Goal: Task Accomplishment & Management: Complete application form

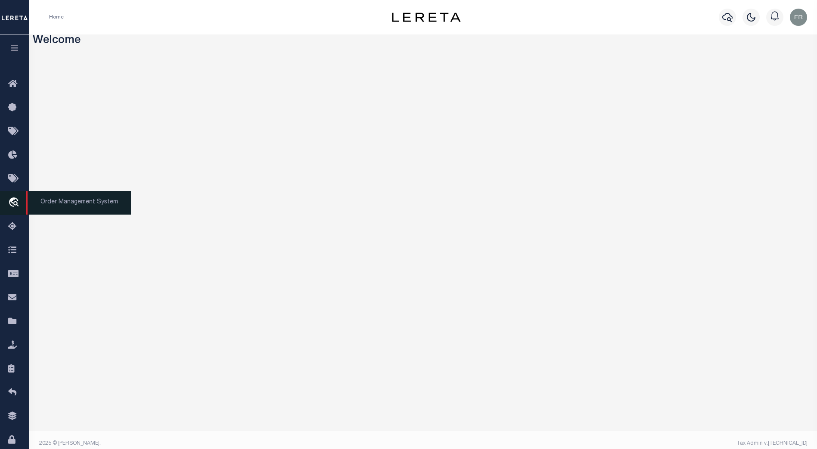
click at [14, 203] on icon "travel_explore" at bounding box center [15, 202] width 14 height 11
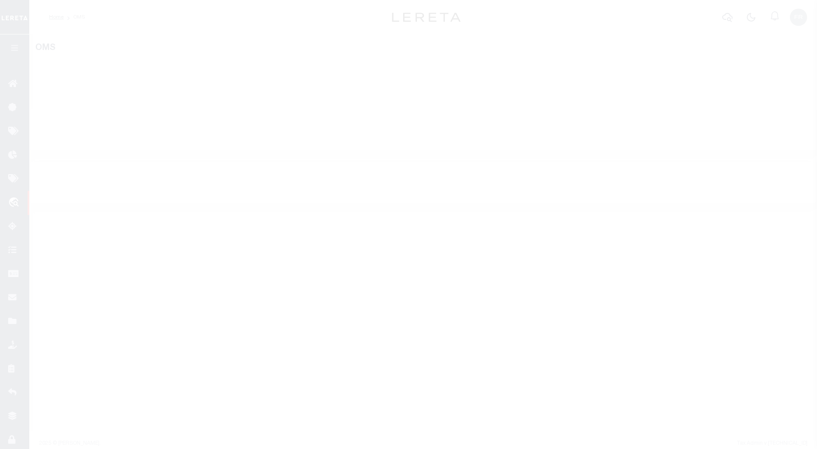
select select "200"
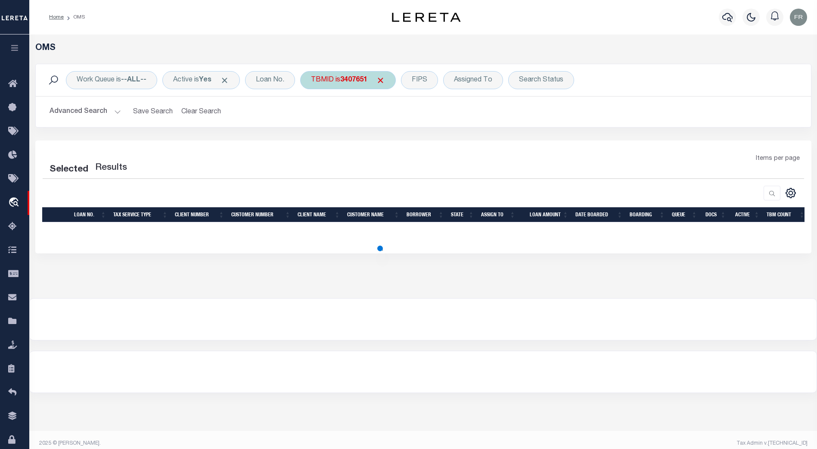
select select "200"
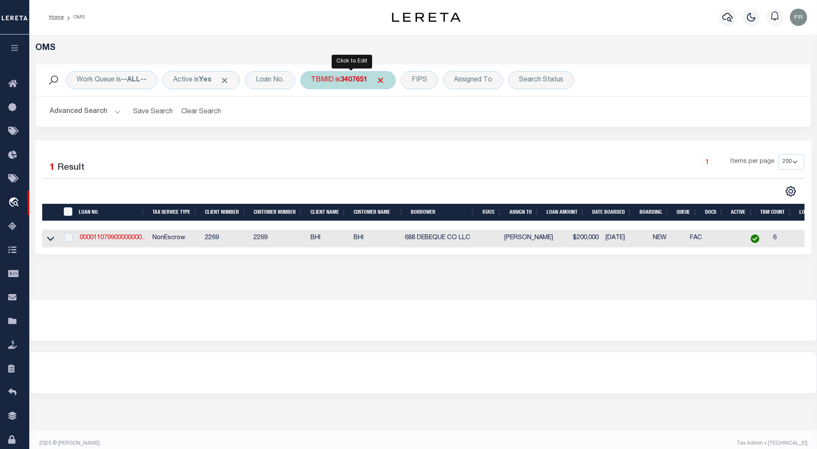
click at [359, 82] on b "3407651" at bounding box center [353, 80] width 27 height 7
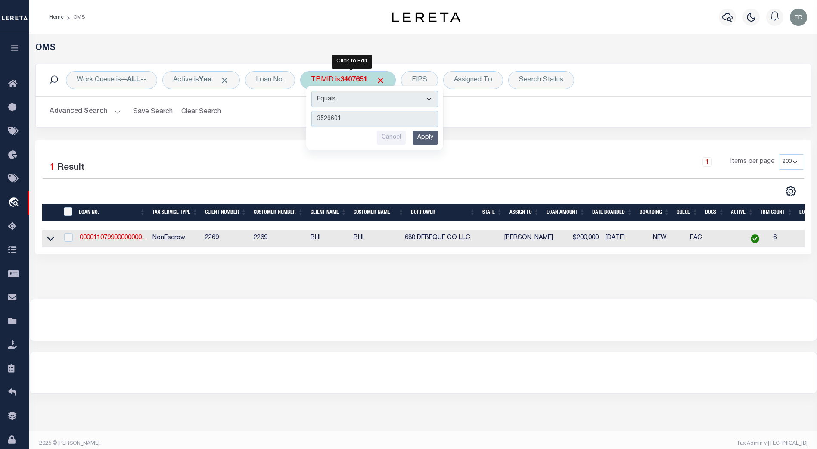
type input "3526601"
click at [434, 133] on input "Apply" at bounding box center [424, 137] width 25 height 14
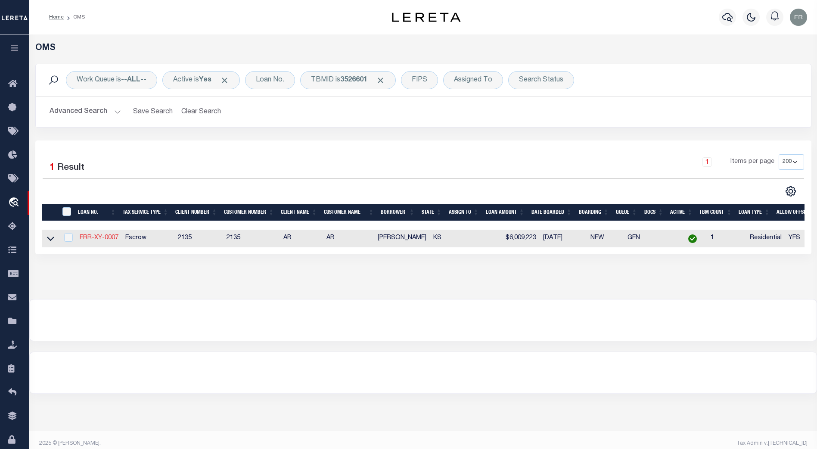
click at [103, 239] on link "ERR-XY-0007" at bounding box center [99, 238] width 39 height 6
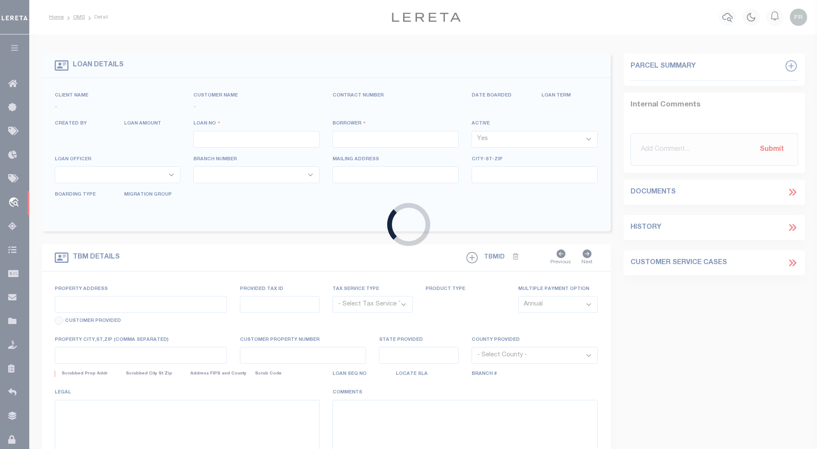
type input "ERR-XY-0007"
type input "[PERSON_NAME]"
select select
type input "[DATE]"
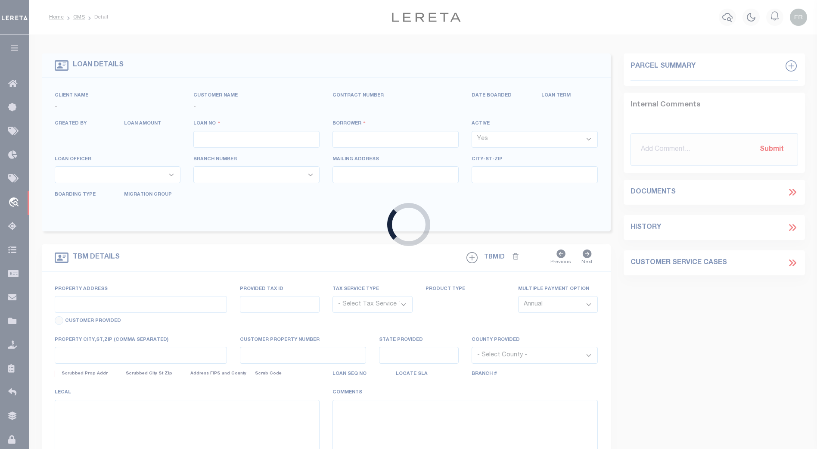
select select "10"
select select "Escrow"
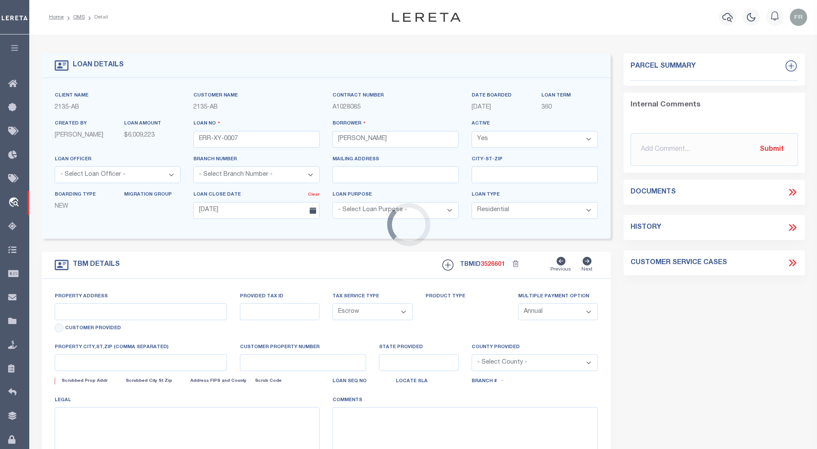
type input "[STREET_ADDRESS]"
type input "WICHITA KS 67226-2244"
type input "KS"
select select "2"
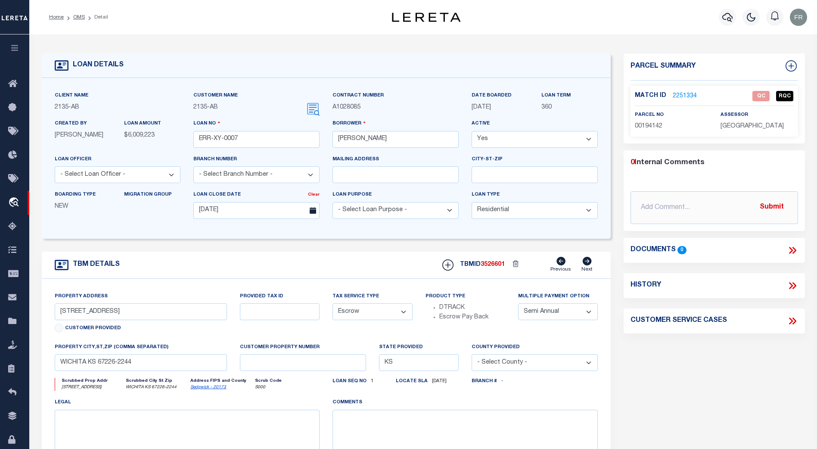
click at [683, 97] on link "2251334" at bounding box center [684, 96] width 24 height 9
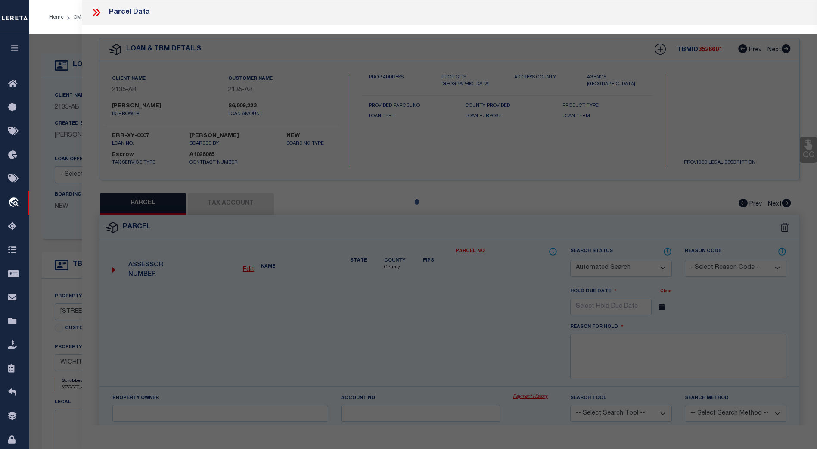
checkbox input "false"
select select "QC"
type input "[PERSON_NAME] L"
select select "ATL"
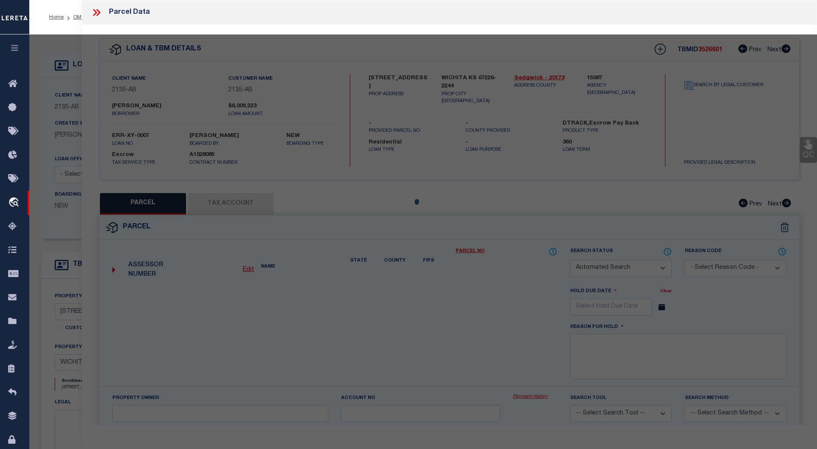
select select "ADD"
type input "[STREET_ADDRESS]"
checkbox input "false"
type input "[GEOGRAPHIC_DATA]"
type textarea "LOT 12 BLOCK 2 [GEOGRAPHIC_DATA] EIGHTH ADD."
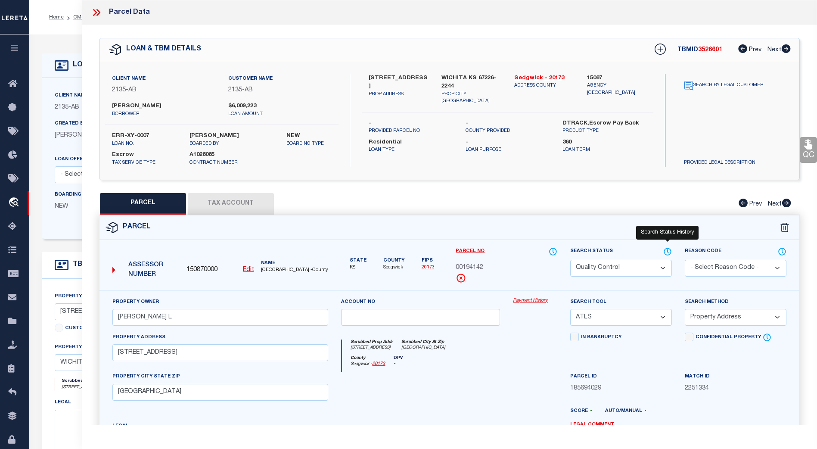
click at [668, 250] on icon at bounding box center [667, 251] width 9 height 9
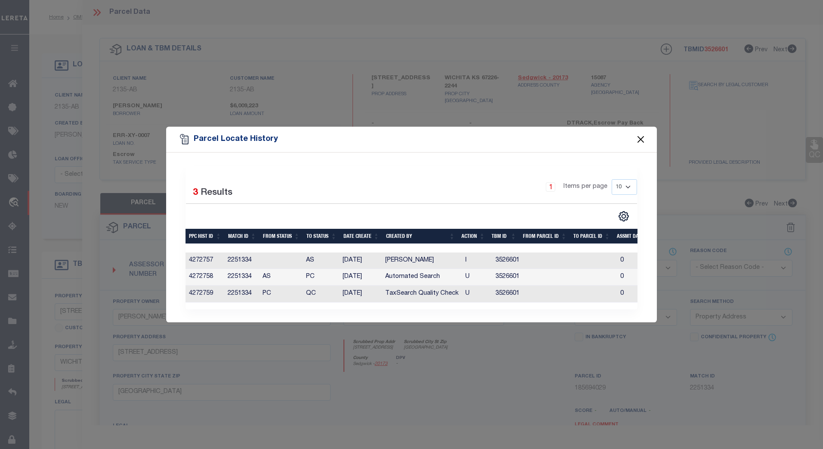
click at [642, 136] on button "Close" at bounding box center [640, 139] width 11 height 11
